Goal: Information Seeking & Learning: Learn about a topic

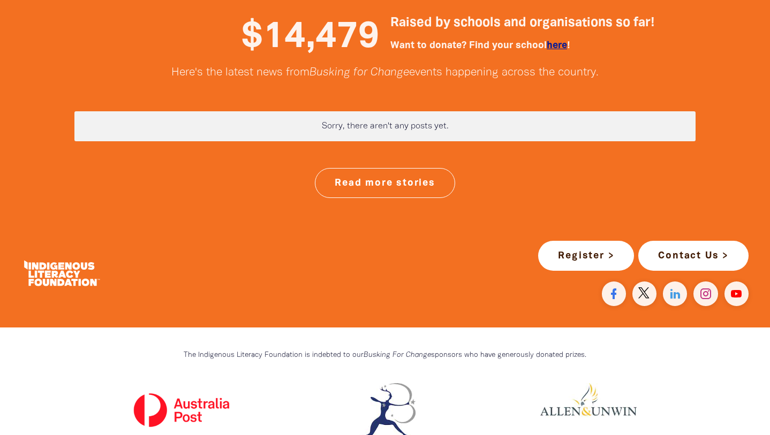
scroll to position [2816, 0]
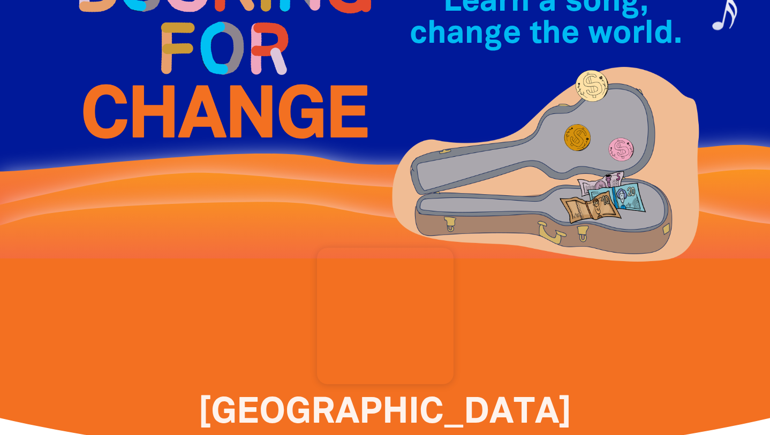
scroll to position [117, 0]
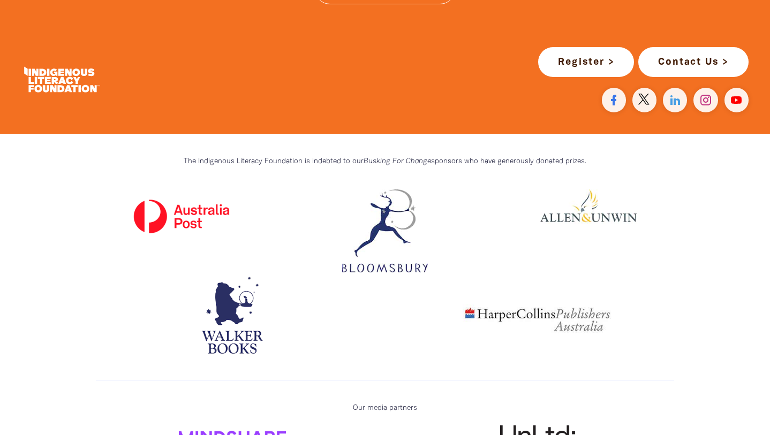
scroll to position [3055, 0]
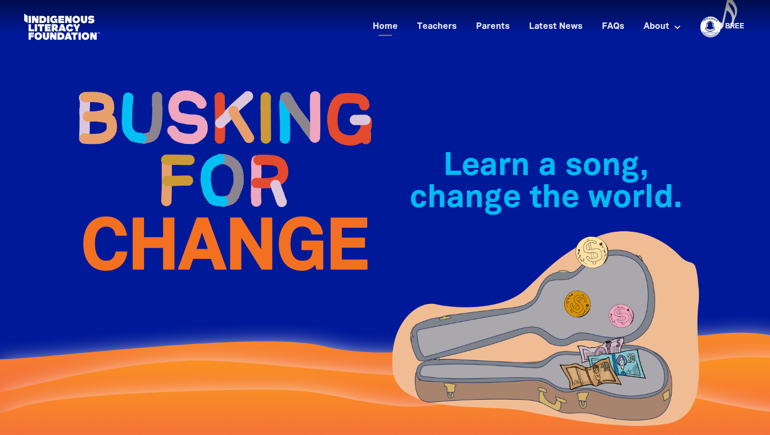
scroll to position [0, 0]
